Goal: Transaction & Acquisition: Purchase product/service

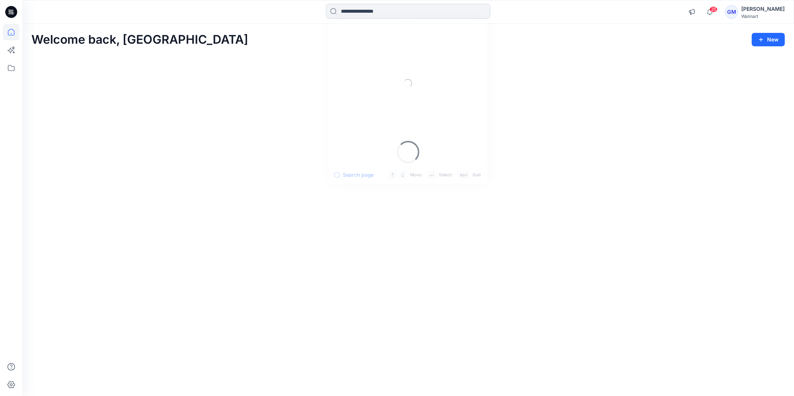
click at [365, 10] on input at bounding box center [408, 11] width 165 height 15
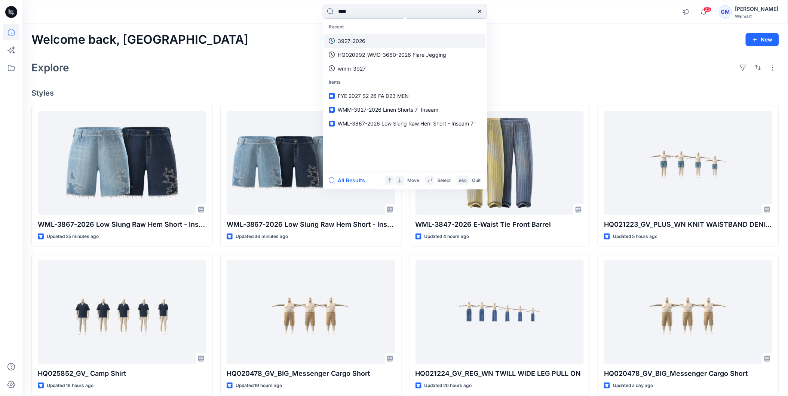
type input "****"
click at [353, 180] on button "All Results" at bounding box center [349, 180] width 41 height 9
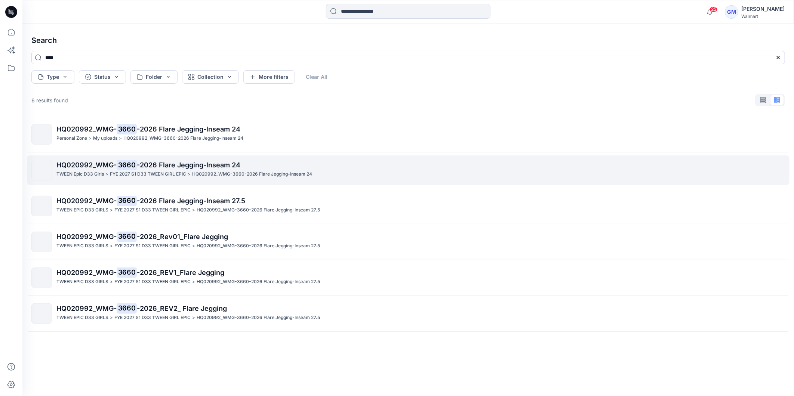
click at [153, 165] on span "-2026 Flare Jegging-Inseam 24" at bounding box center [189, 165] width 104 height 8
